Goal: Task Accomplishment & Management: Manage account settings

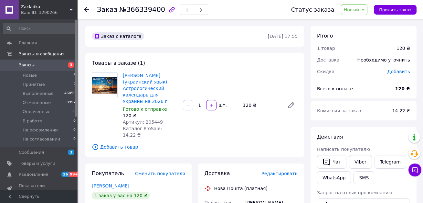
click at [282, 171] on span "Редактировать" at bounding box center [280, 173] width 36 height 5
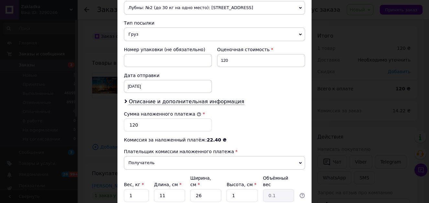
scroll to position [226, 0]
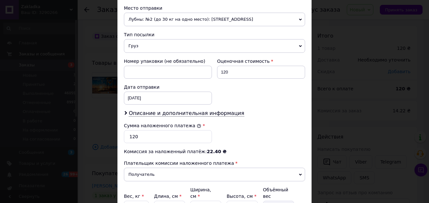
click at [154, 46] on span "Груз" at bounding box center [214, 46] width 181 height 14
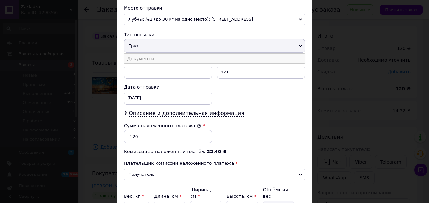
click at [146, 59] on li "Документы" at bounding box center [214, 59] width 181 height 10
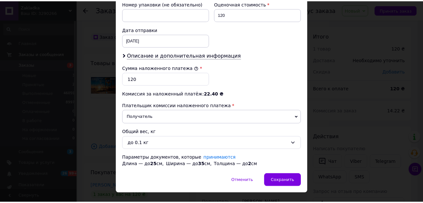
scroll to position [297, 0]
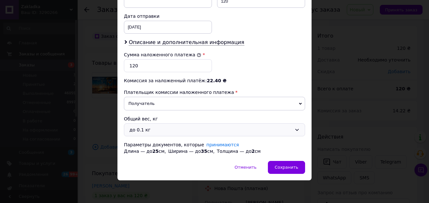
click at [158, 131] on div "до 0.1 кг" at bounding box center [210, 129] width 162 height 7
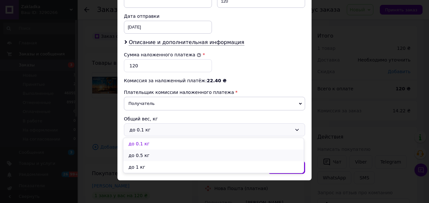
click at [147, 153] on li "до 0.5 кг" at bounding box center [213, 155] width 180 height 12
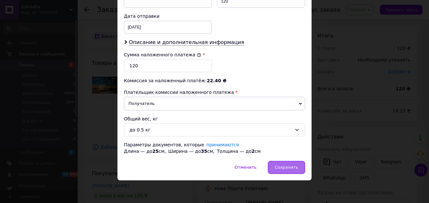
click at [287, 169] on span "Сохранить" at bounding box center [287, 167] width 24 height 5
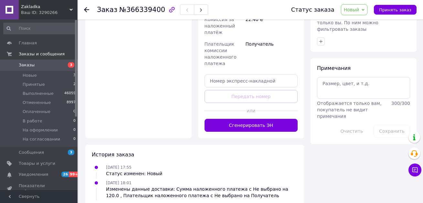
scroll to position [323, 0]
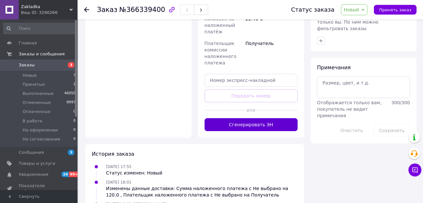
click at [248, 118] on button "Сгенерировать ЭН" at bounding box center [251, 124] width 93 height 13
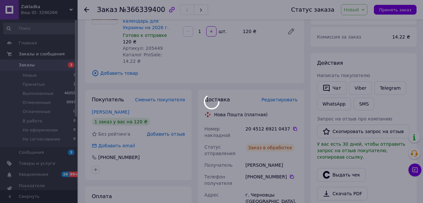
scroll to position [65, 0]
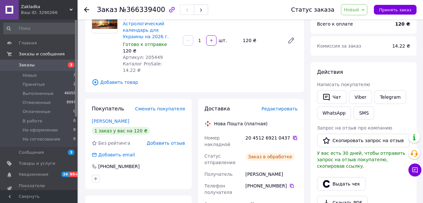
click at [293, 135] on icon at bounding box center [295, 137] width 5 height 5
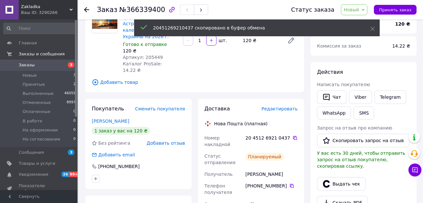
click at [360, 12] on span "Новый" at bounding box center [352, 9] width 16 height 5
click at [382, 34] on li "Выполнен" at bounding box center [364, 32] width 44 height 10
